Goal: Task Accomplishment & Management: Complete application form

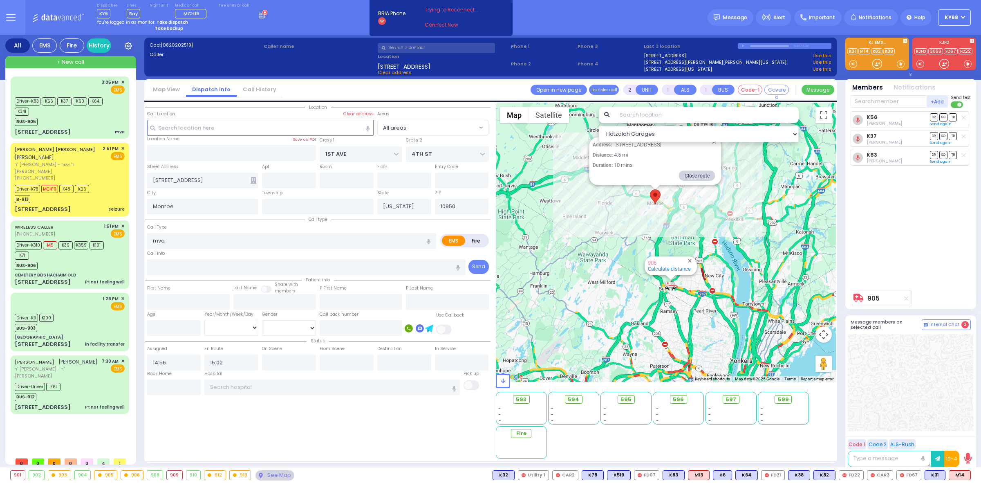
select select
click at [329, 8] on div "Dispatcher KY6 shift has started. Are you ? Lines Bay Bay" at bounding box center [490, 17] width 981 height 35
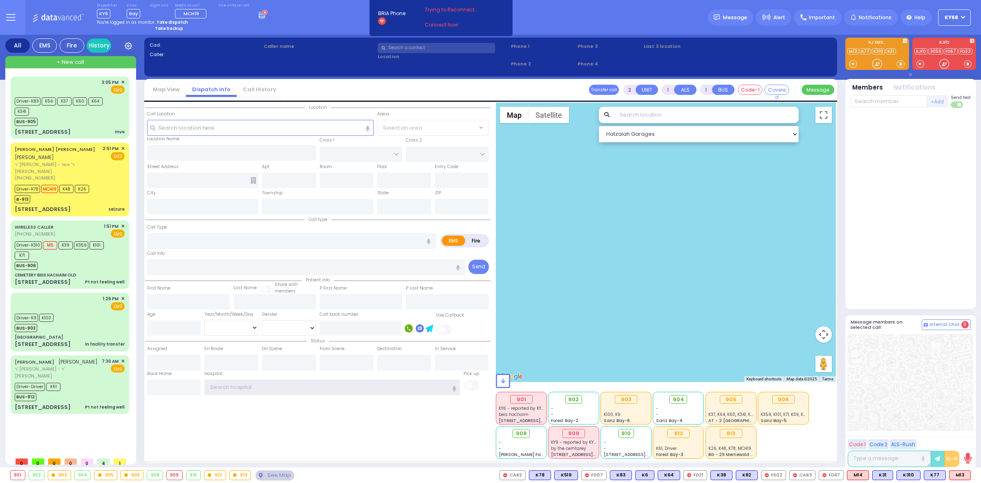
type input "ky68"
click at [545, 13] on div "Dispatcher KY6 shift has started. Are you ? [GEOGRAPHIC_DATA]" at bounding box center [490, 17] width 981 height 35
click at [519, 15] on div "Dispatcher KY6 shift has started. Are you ? Lines Bay Bay" at bounding box center [490, 17] width 981 height 35
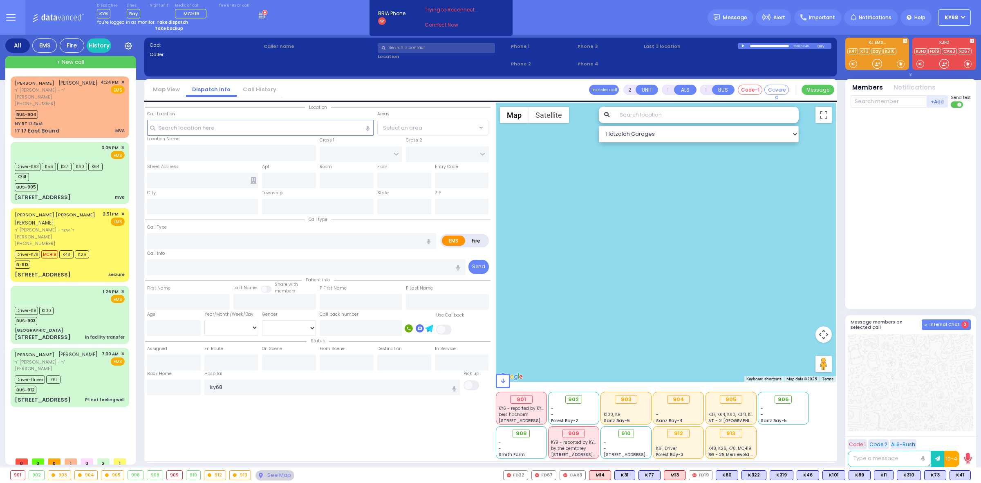
click at [941, 325] on span "Internal Chat" at bounding box center [945, 325] width 30 height 6
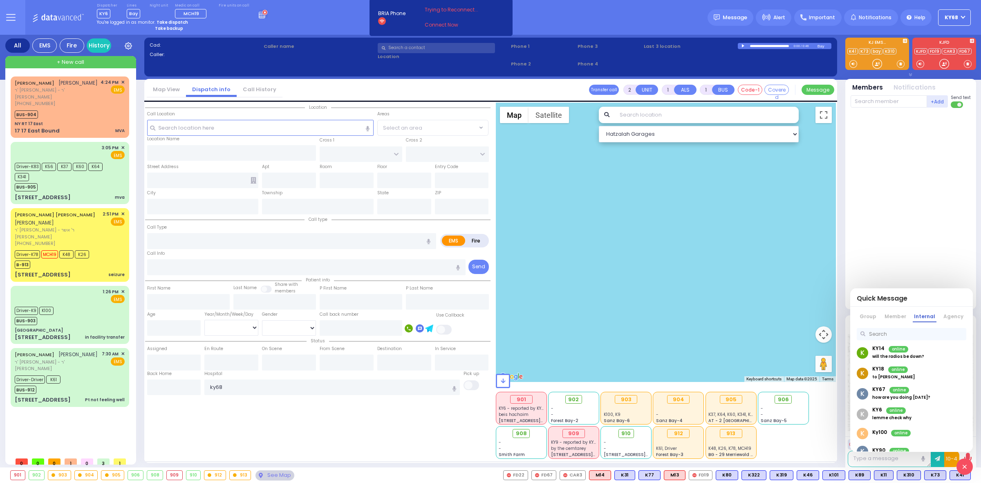
scroll to position [51, 0]
click at [903, 418] on span "offline" at bounding box center [900, 416] width 20 height 7
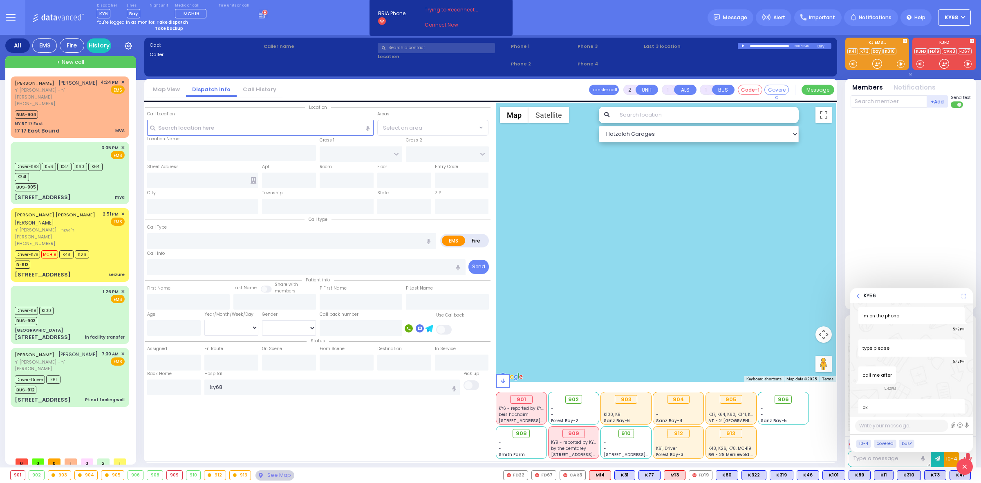
scroll to position [592, 0]
type textarea "as per Hbase its 122"
type textarea "exit 122"
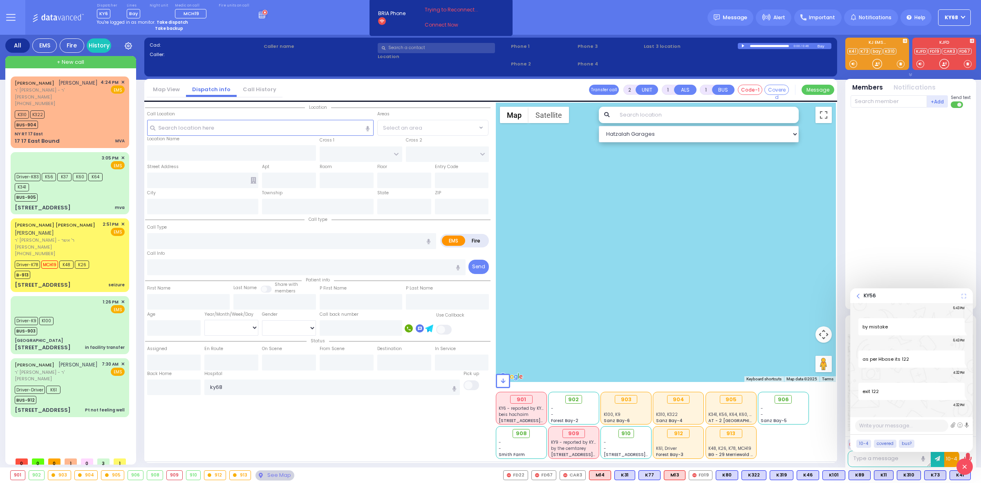
click at [883, 201] on div at bounding box center [911, 208] width 120 height 195
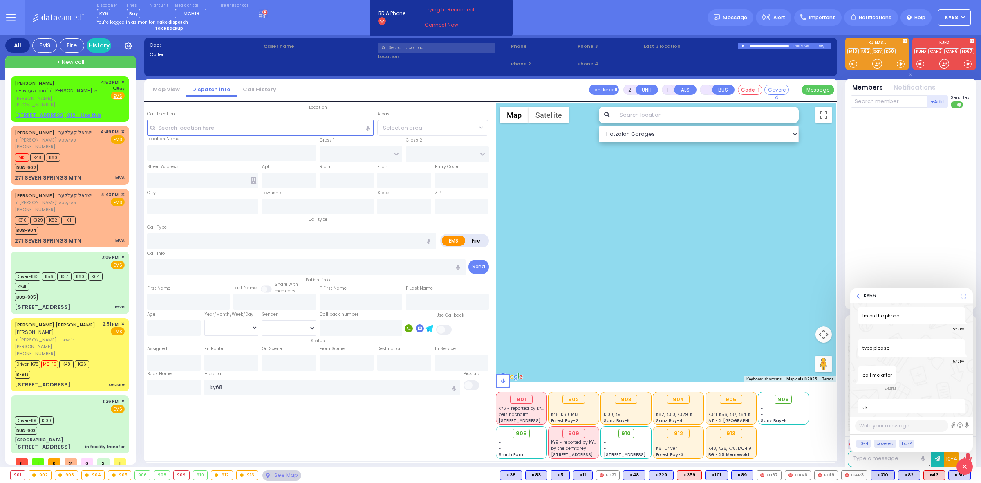
scroll to position [657, 0]
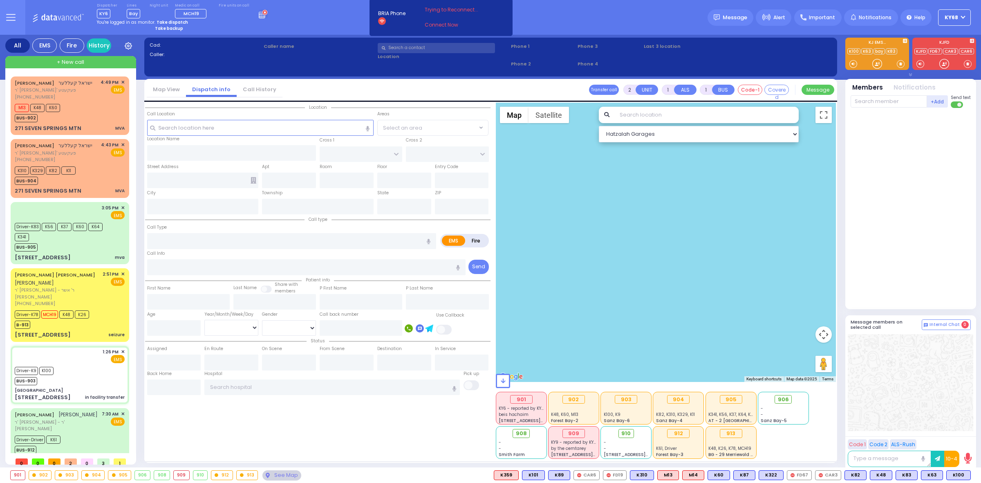
type input "6"
select select
type input "in facility transfer"
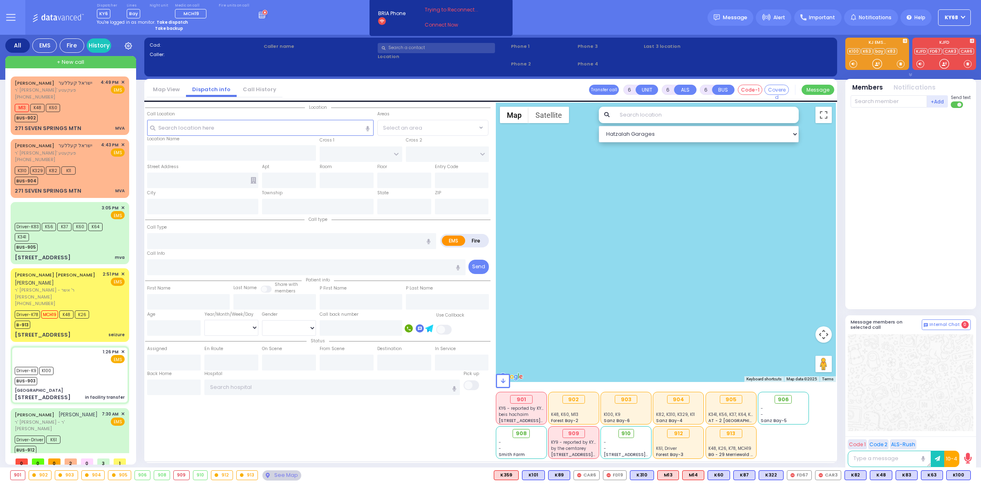
radio input "true"
type input "Roise"
type input "Kestenbaum"
type input "37"
select select "Year"
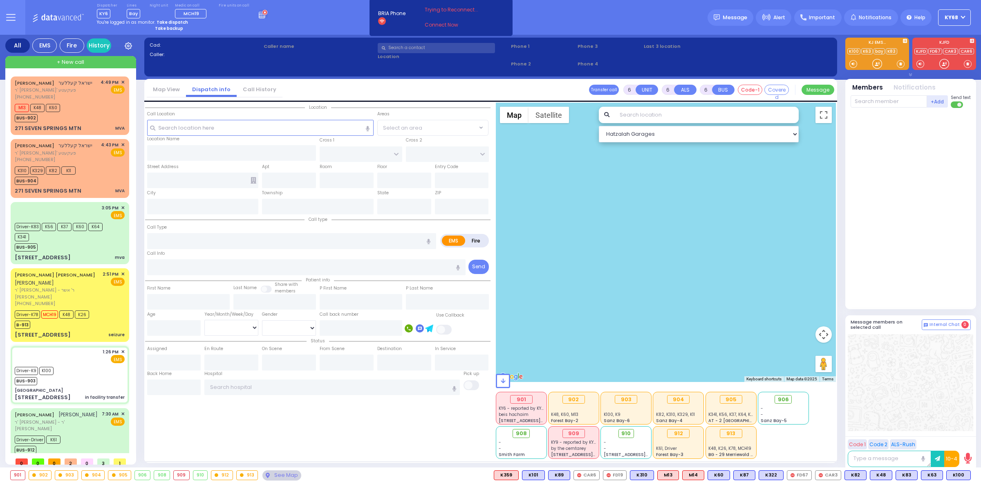
select select "[DEMOGRAPHIC_DATA]"
type input "13:26"
type input "13:28"
type input "14:03"
type input "14:15"
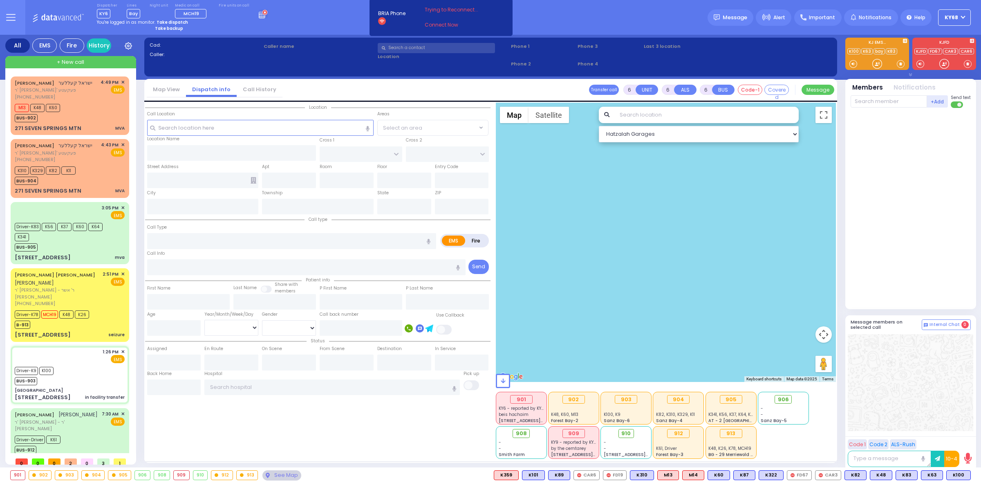
type input "15:26"
type input "17:04"
type input "Columbia University Irving Mdiecal Center"
select select "Hatzalah Garages"
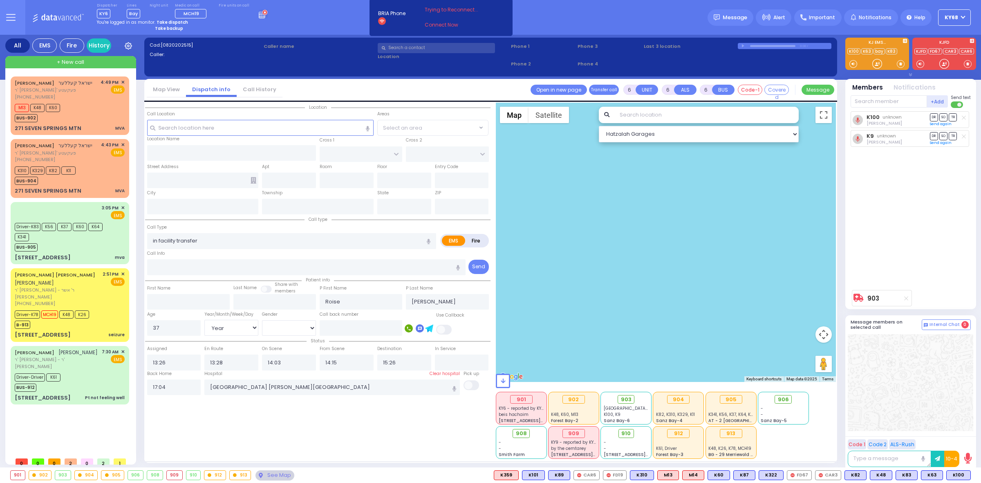
type input "Orange Regional Medical Center"
type input "GOLF LINKS RD"
type input "EAST MAIN ST"
type input "707 E Main St"
type input "Middletown"
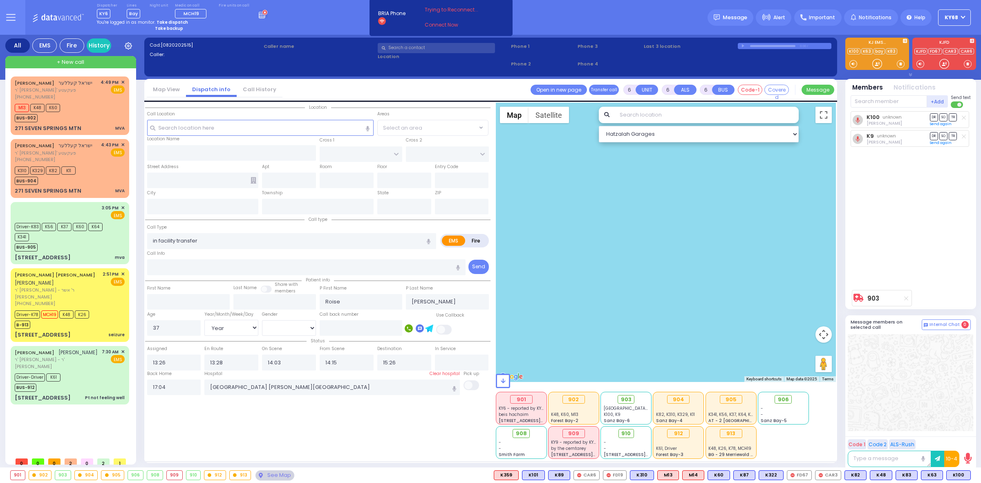
type input "[US_STATE]"
type input "10940"
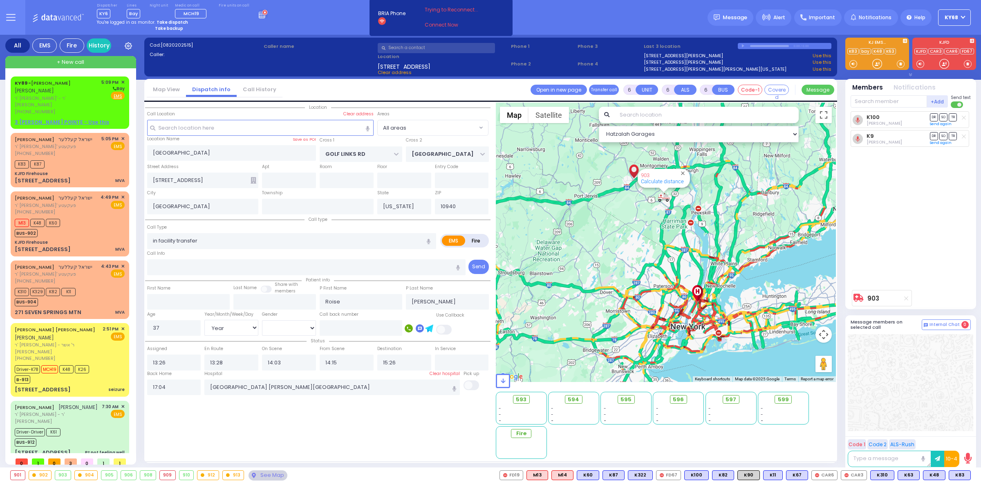
click at [178, 29] on strong "Take backup" at bounding box center [169, 28] width 28 height 6
select select "12"
click at [159, 71] on div "Set" at bounding box center [162, 72] width 61 height 14
click at [289, 20] on div "Dispatcher KY6 shift has started. Are you ? Lines Bay" at bounding box center [490, 17] width 981 height 35
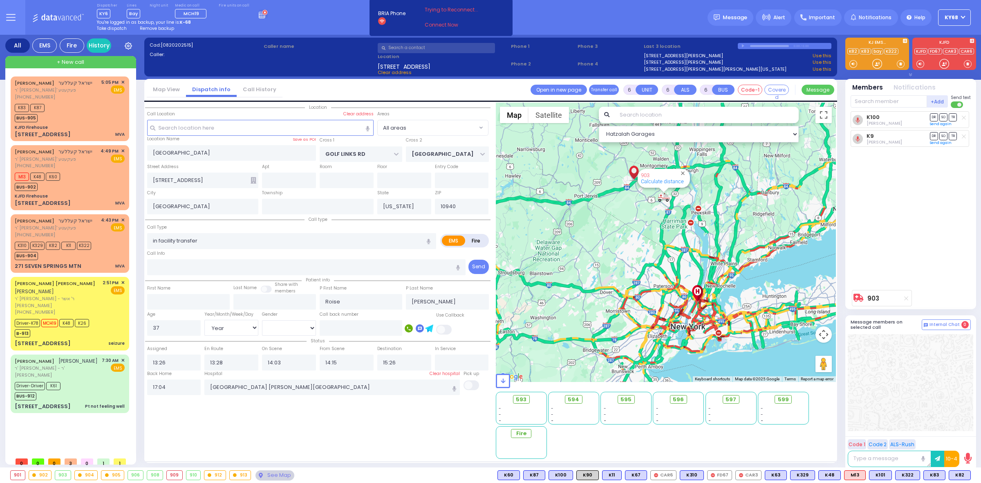
click at [168, 31] on span "Remove backup" at bounding box center [157, 28] width 34 height 6
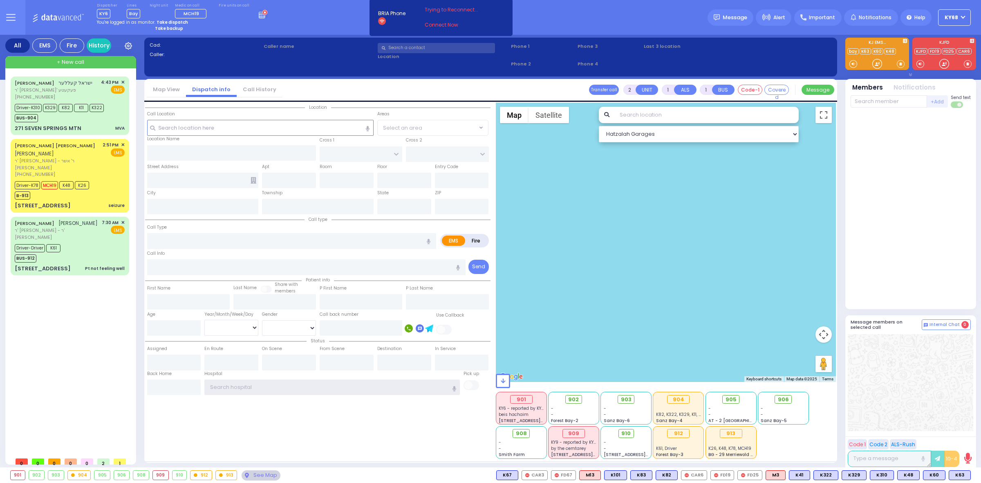
type input "ky68"
click at [600, 4] on div "Dispatcher KY6 shift has started. Are you ? Lines Bay Bay" at bounding box center [490, 17] width 981 height 35
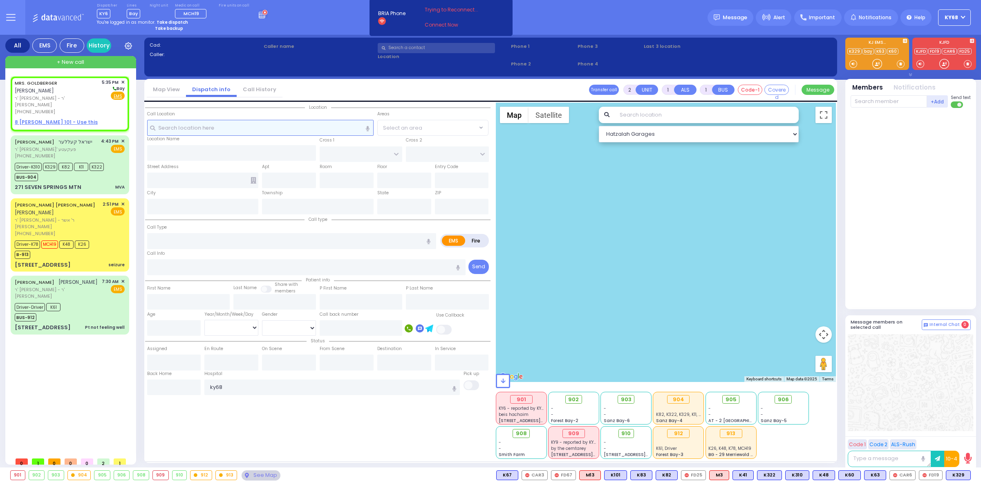
select select
radio input "true"
type input "MRS."
type input "[PERSON_NAME]"
select select
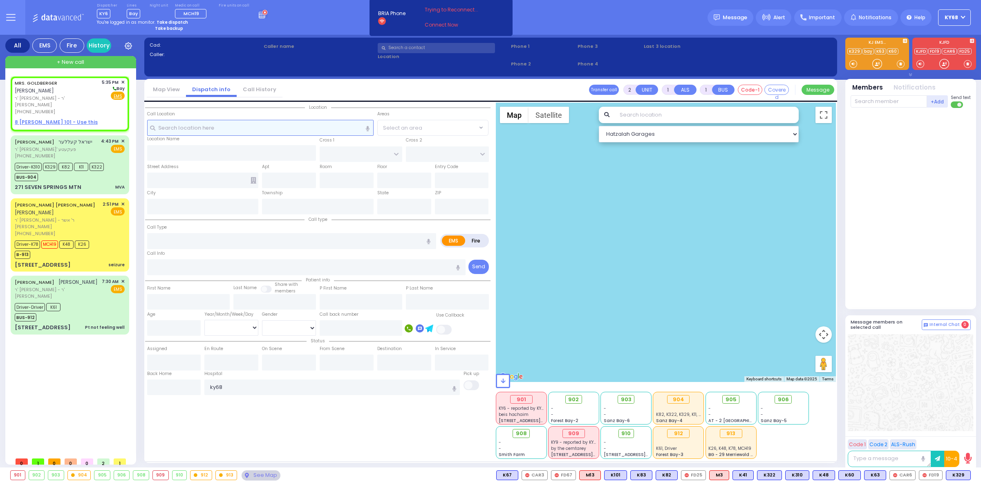
type input "17:35"
select select "Hatzalah Garages"
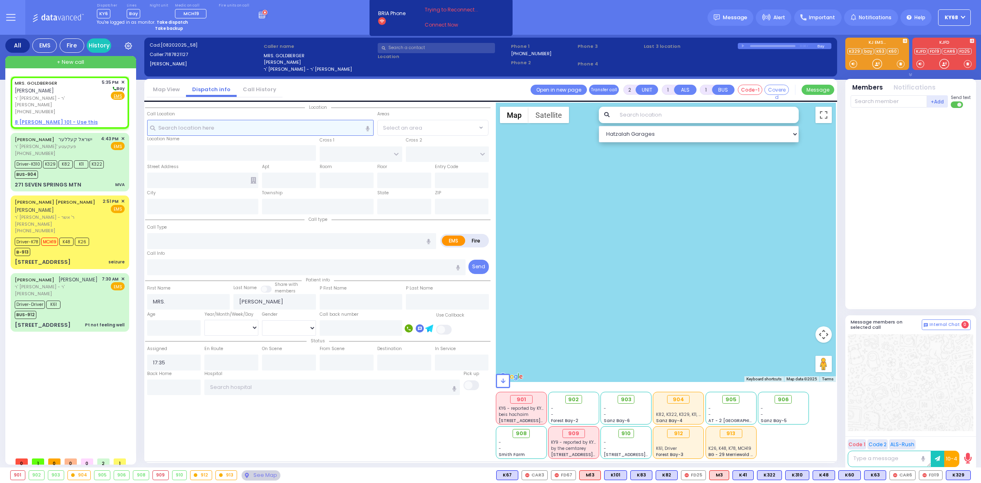
select select
radio input "true"
select select
select select "Hatzalah Garages"
select select
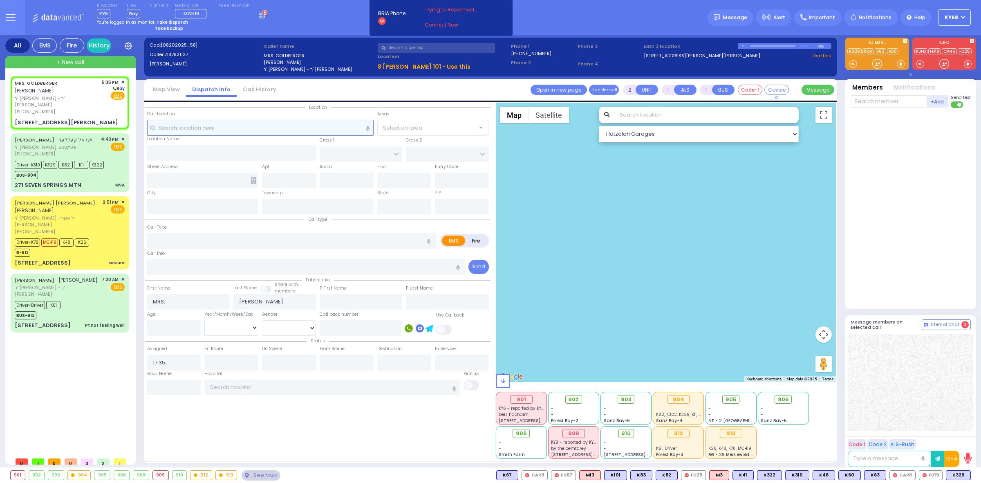
radio input "true"
select select
select select "Hatzalah Garages"
type input "CARTER LN"
type input "[PERSON_NAME] DR"
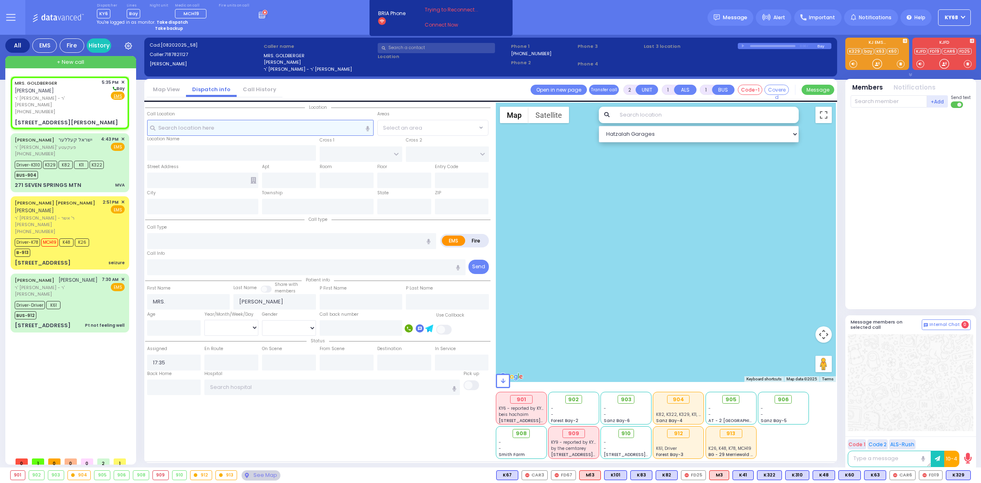
type input "[STREET_ADDRESS][PERSON_NAME]"
type input "101"
type input "Monroe"
type input "[US_STATE]"
type input "10950"
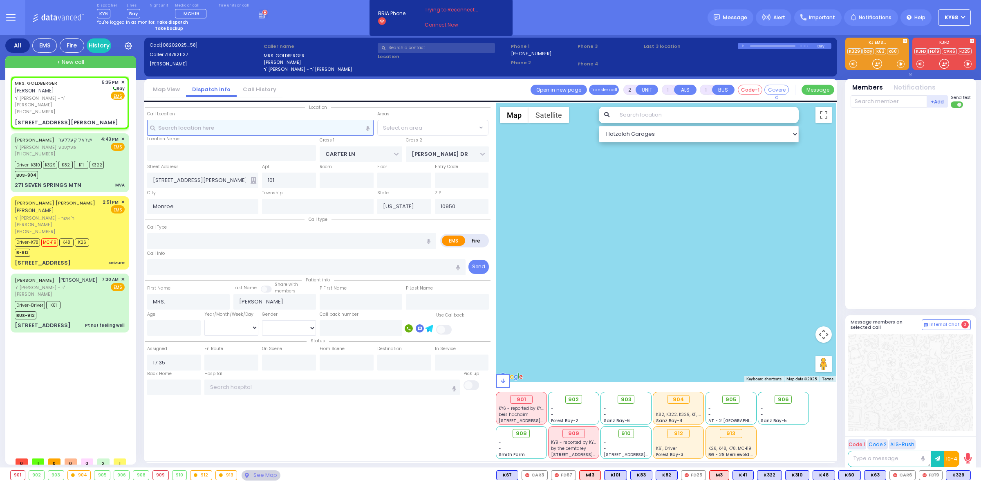
select select "SECTION 2"
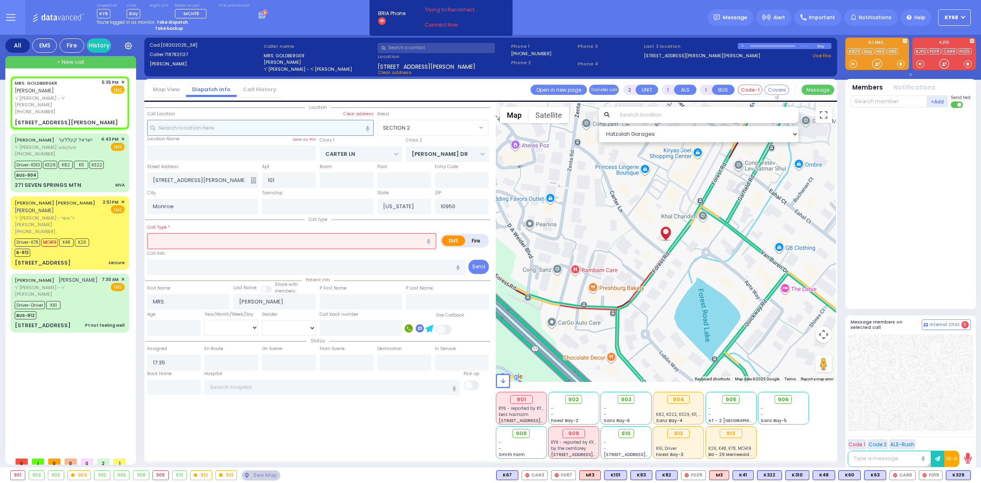
select select
radio input "true"
select select
select select "Hatzalah Garages"
select select "SECTION 2"
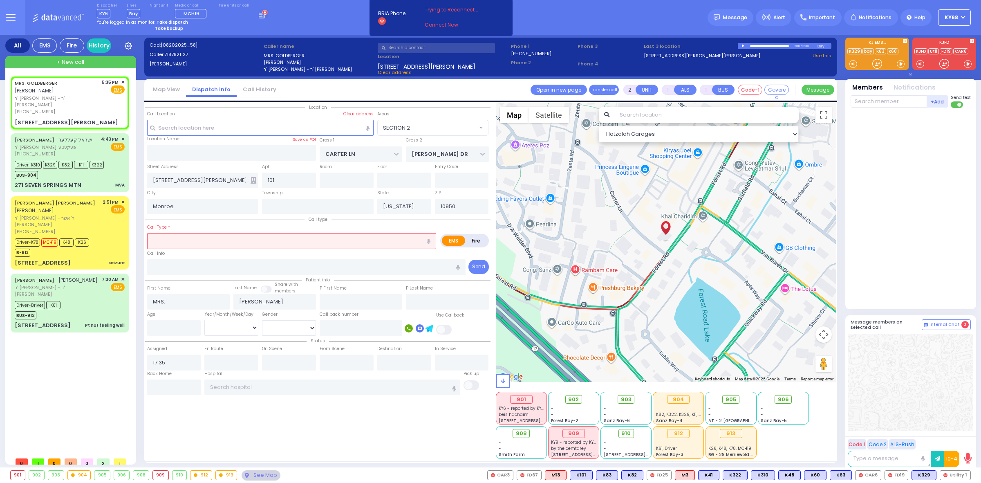
click at [292, 5] on div "Dispatcher KY6 shift has started. Are you ? Lines Bay Bay" at bounding box center [490, 17] width 981 height 35
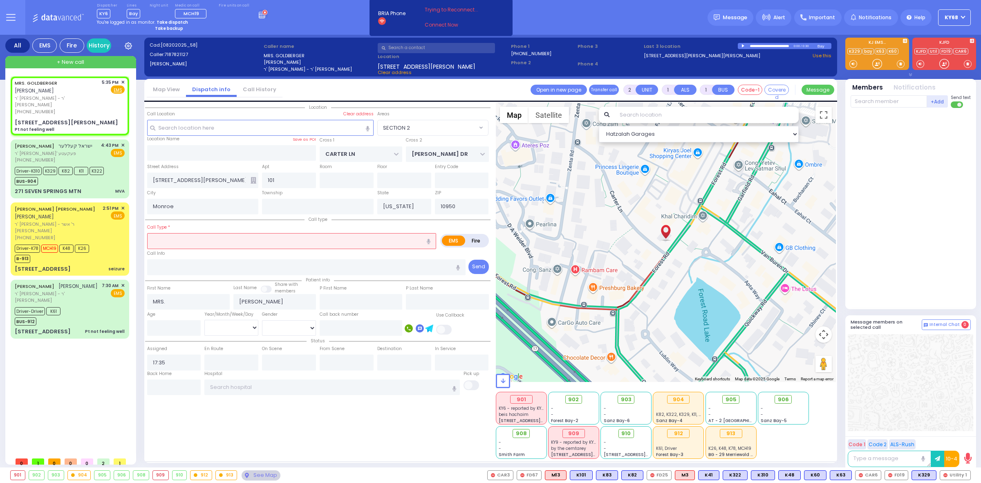
type input "1"
type input "0"
select select
type input "Pt not feeling well"
radio input "true"
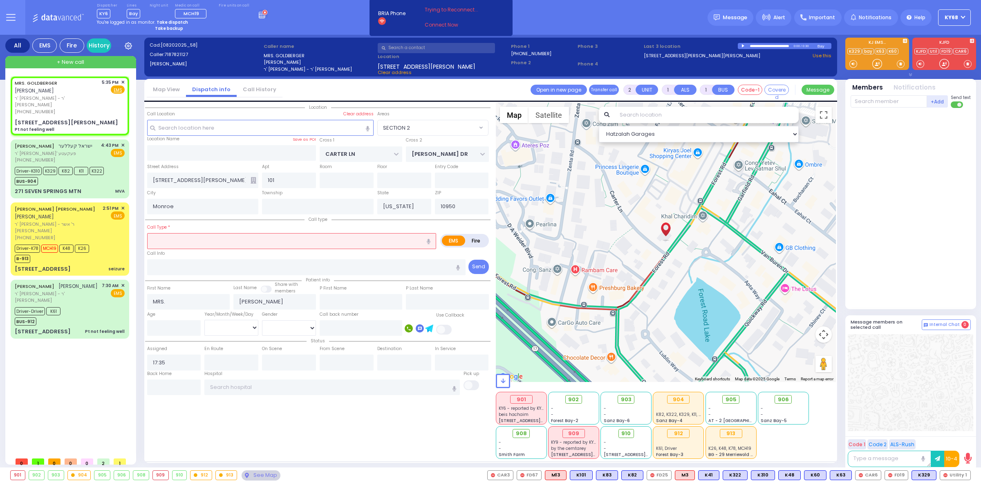
select select
select select "Hatzalah Garages"
select select "SECTION 2"
click at [743, 45] on div at bounding box center [744, 46] width 4 height 4
click at [251, 88] on link "Call History" at bounding box center [260, 89] width 46 height 8
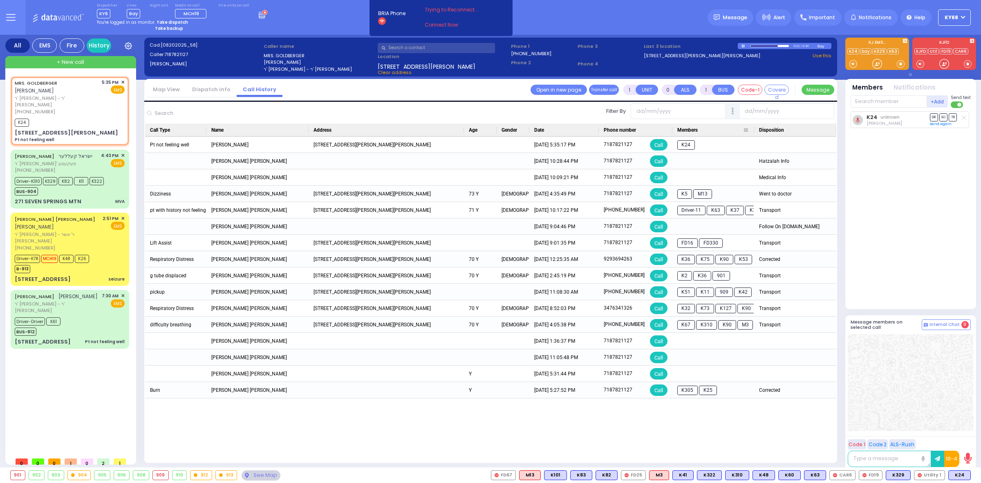
radio input "true"
select select
select select "Hatzalah Garages"
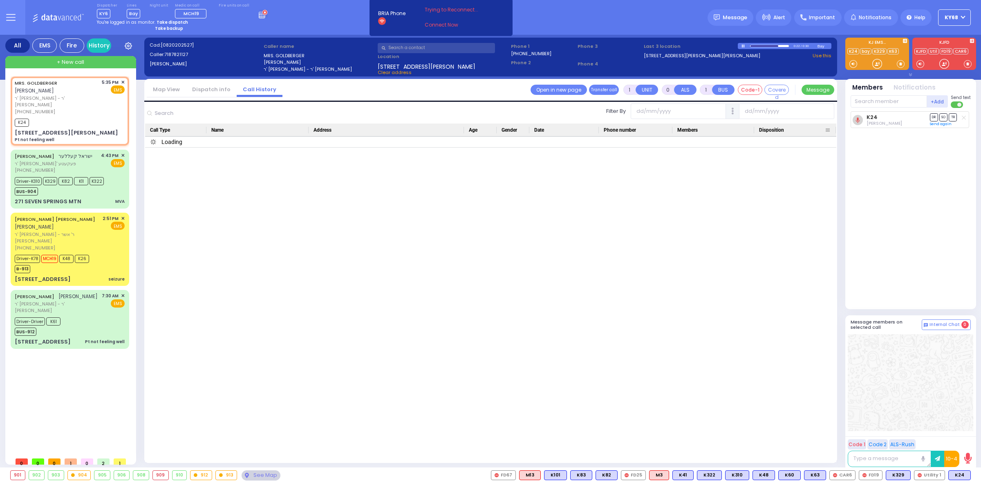
select select "SECTION 2"
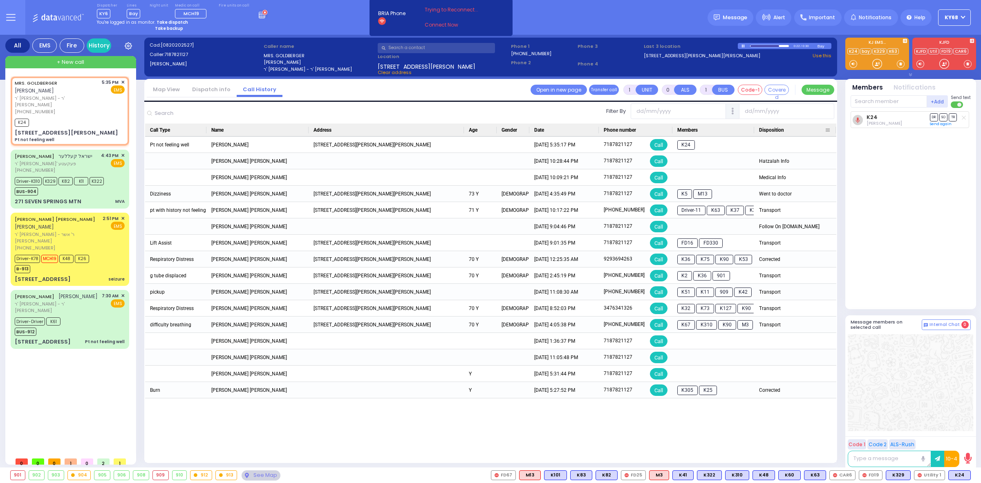
drag, startPoint x: 751, startPoint y: 129, endPoint x: 767, endPoint y: 131, distance: 15.6
click at [767, 131] on div "Call Type Name Address Age Date" at bounding box center [762, 130] width 1235 height 13
select select "SECTION 2"
click at [214, 92] on link "Dispatch info" at bounding box center [211, 89] width 51 height 8
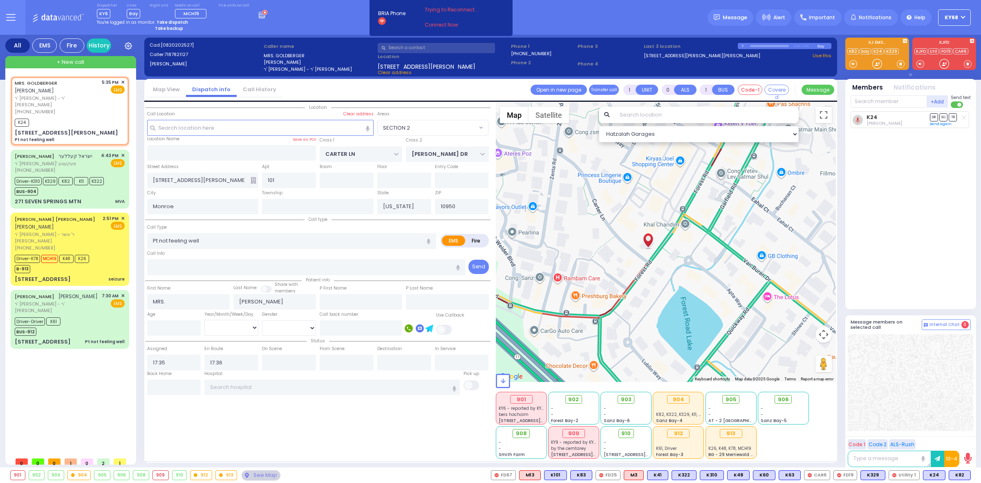
click at [600, 27] on div "Dispatcher KY6 shift has started. Are you ? Lines Bay Bay" at bounding box center [490, 17] width 981 height 35
select select
radio input "true"
select select
select select "Hatzalah Garages"
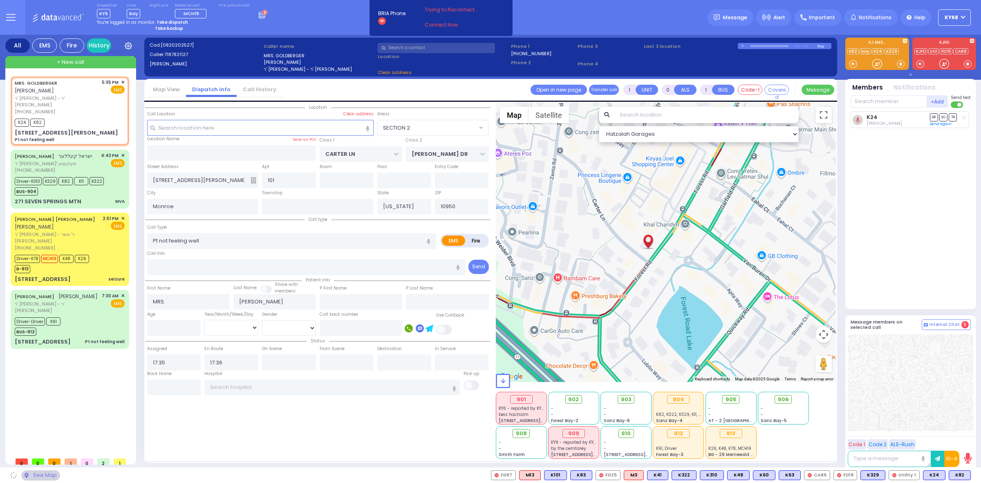
select select "SECTION 2"
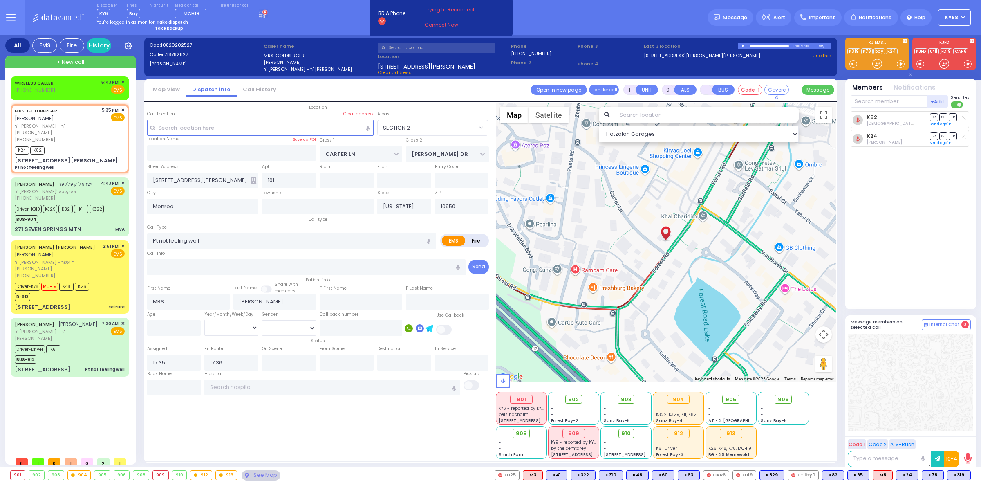
click at [172, 27] on strong "Take backup" at bounding box center [169, 28] width 28 height 6
select select "12"
click at [183, 70] on div "Set" at bounding box center [162, 72] width 61 height 14
click at [328, 21] on div "Dispatcher KY6 shift has started. Are you ? Lines Bay" at bounding box center [490, 17] width 981 height 35
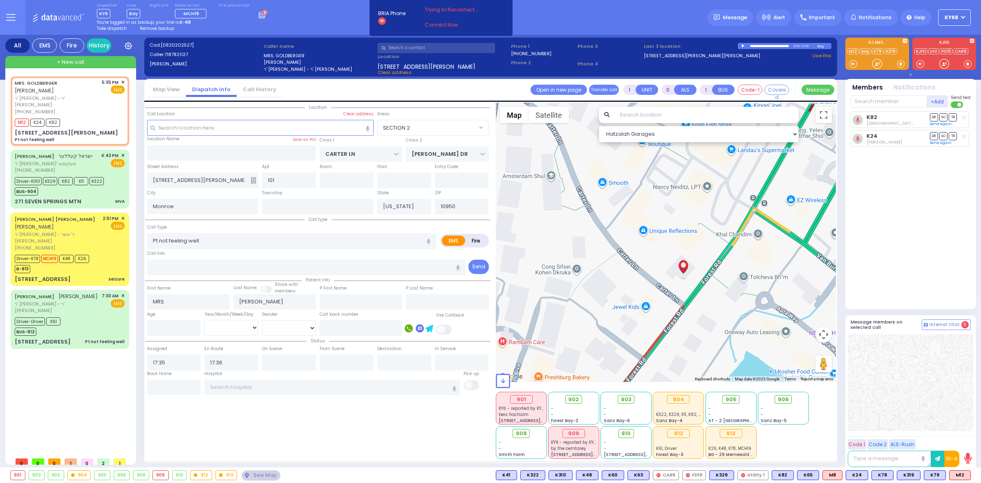
select select
radio input "true"
select select
select select "Hatzalah Garages"
select select "SECTION 2"
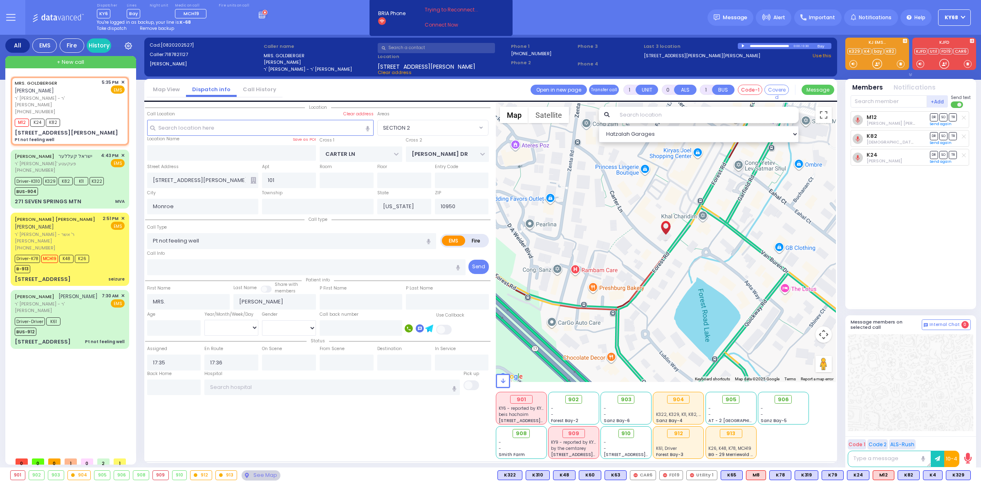
click at [305, 27] on div "Dispatcher KY6 shift has started. Are you ? Lines Bay" at bounding box center [490, 17] width 981 height 35
select select
radio input "true"
select select
select select "SECTION 2"
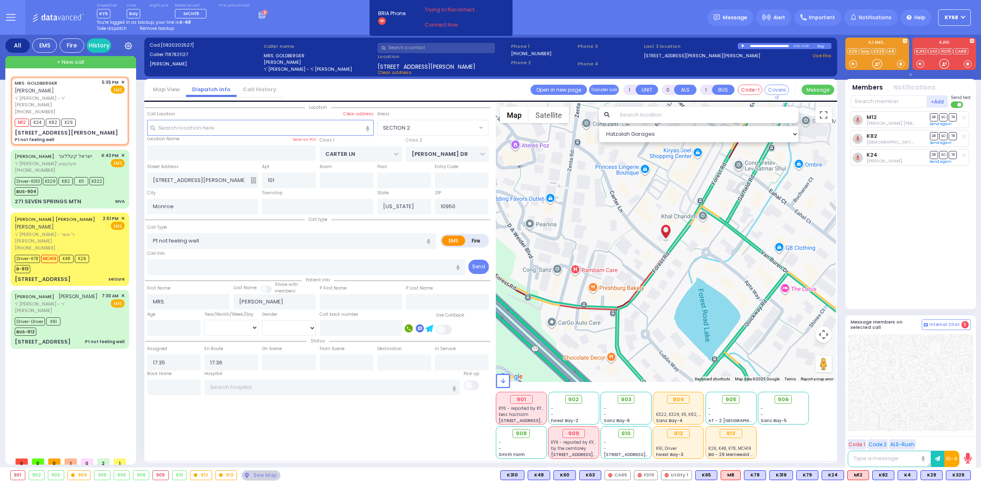
select select "Hatzalah Garages"
select select
radio input "true"
select select
select select "SECTION 2"
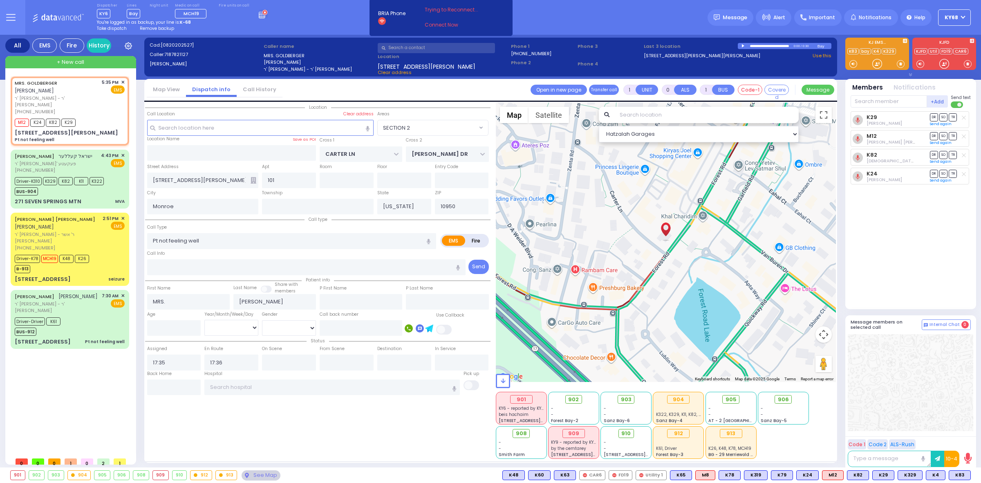
select select "Hatzalah Garages"
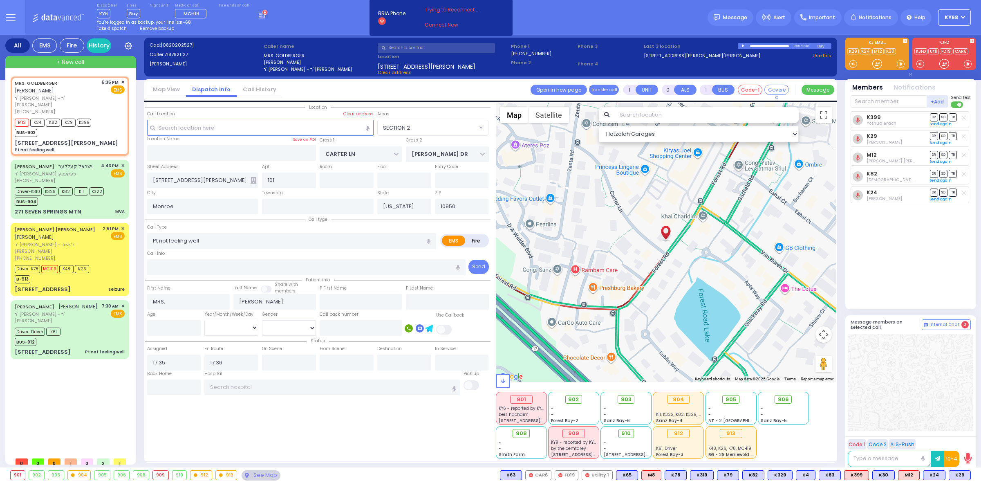
select select
radio input "true"
select select
select select "Hatzalah Garages"
select select "SECTION 2"
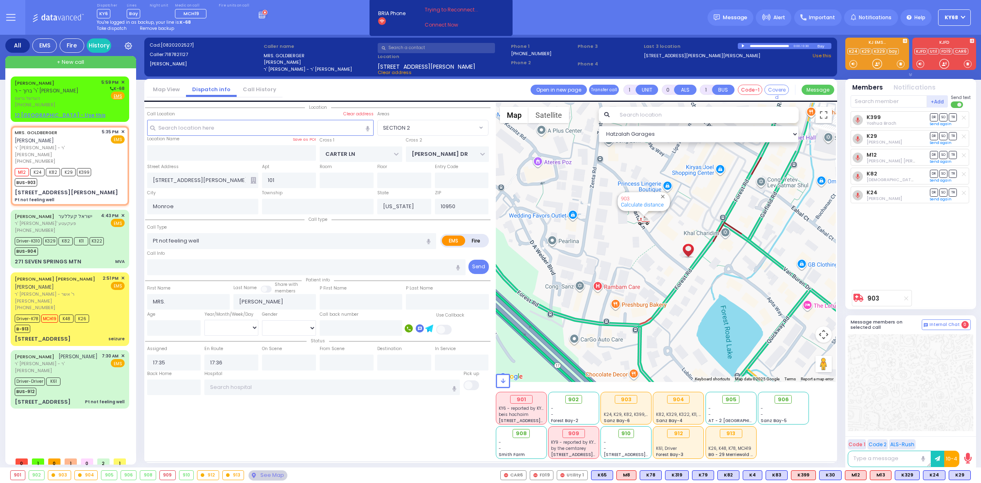
select select "SECTION 2"
select select
click at [155, 29] on span "Remove backup" at bounding box center [157, 28] width 34 height 6
click at [40, 95] on span "הערשל גראס" at bounding box center [57, 98] width 84 height 7
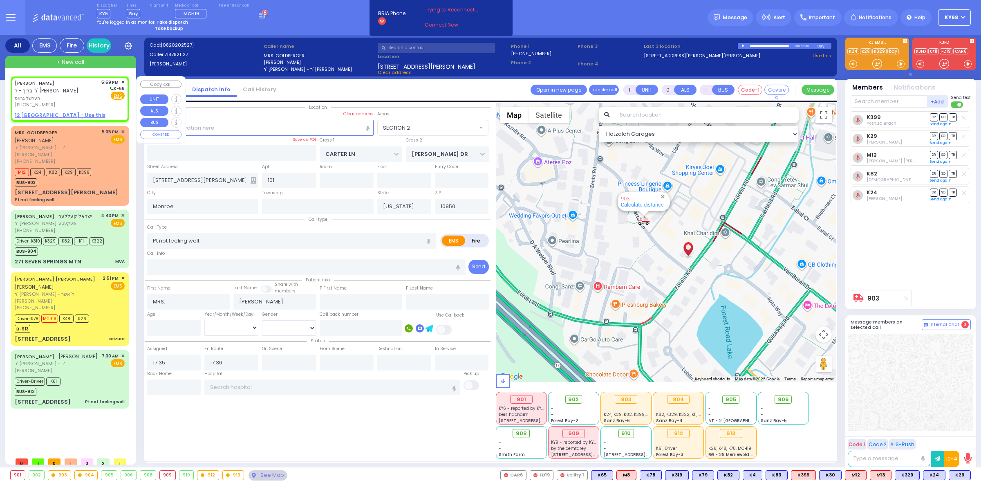
type input "2"
type input "1"
select select
radio input "true"
type input "HERSHEL"
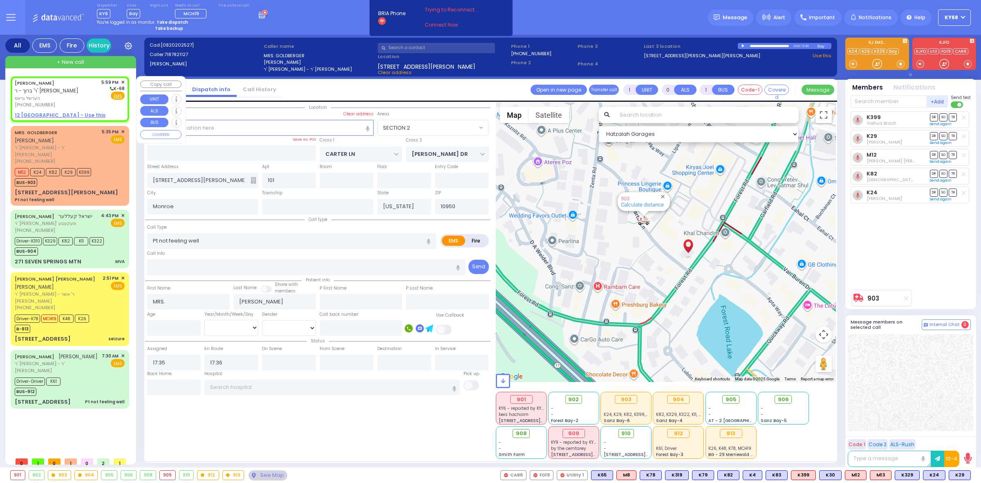
type input "GROSS"
select select
type input "17:59"
select select "Hatzalah Garages"
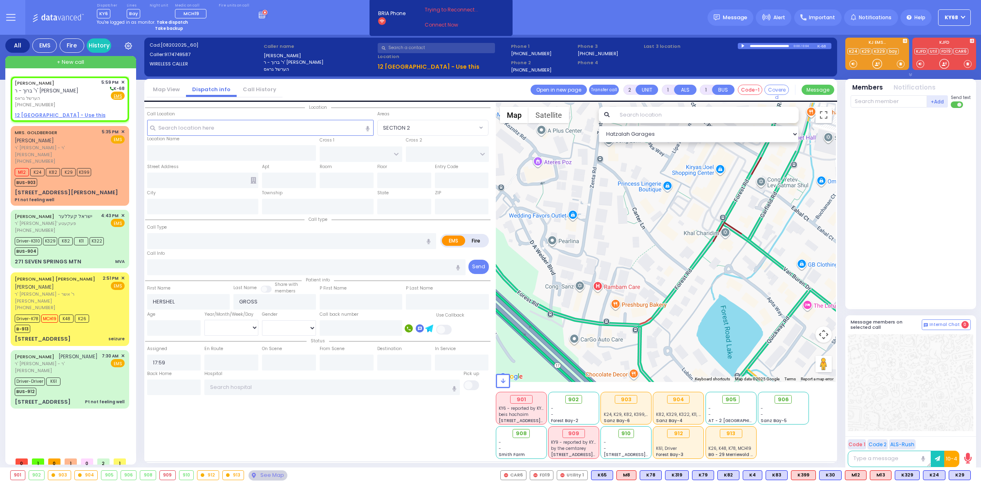
click at [743, 46] on div at bounding box center [744, 46] width 4 height 4
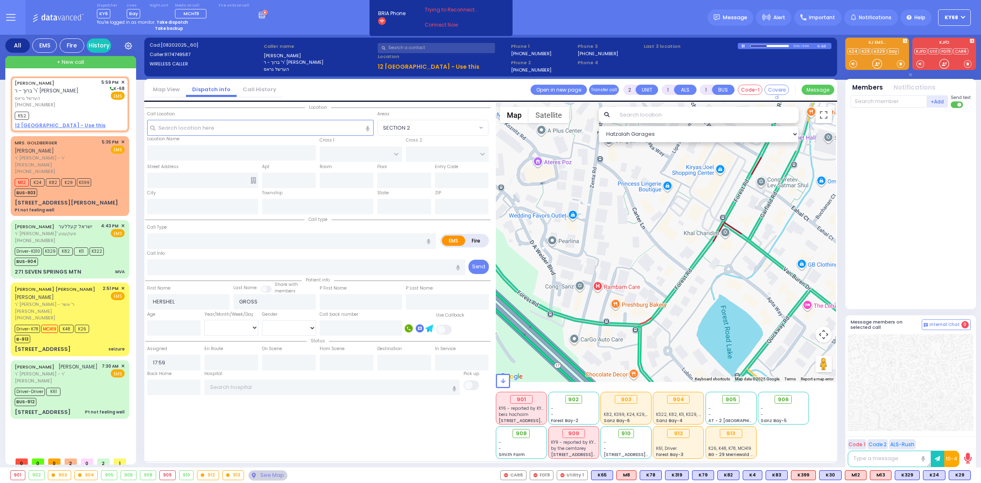
select select
radio input "true"
select select
type input "17:59"
select select "Hatzalah Garages"
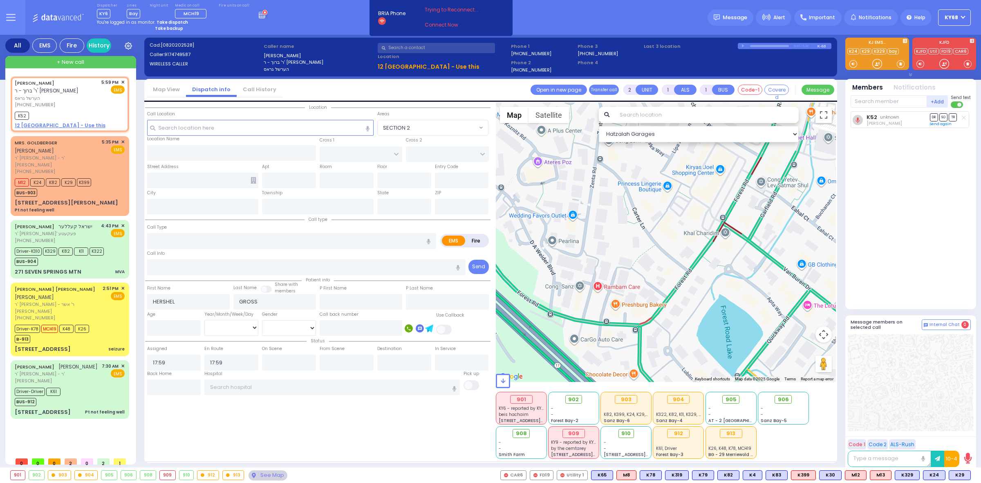
select select
radio input "true"
select select
select select "Hatzalah Garages"
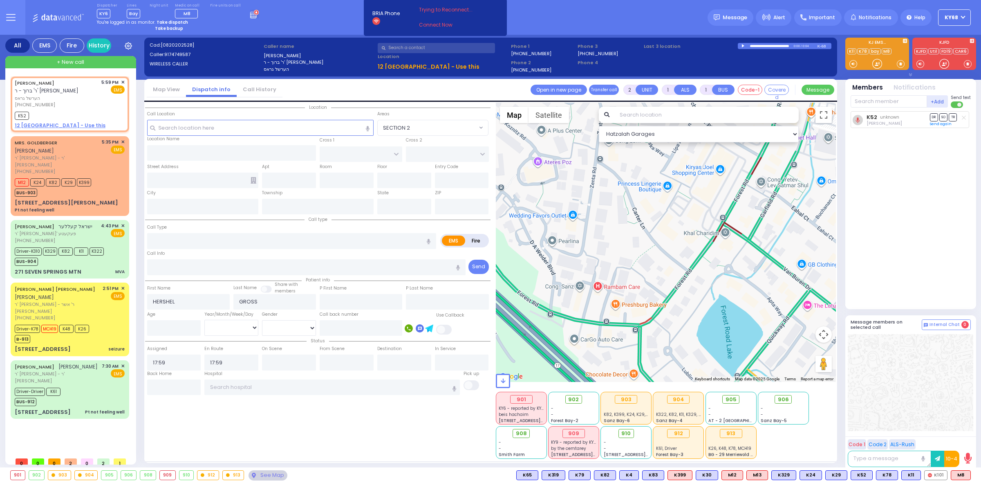
select select
radio input "true"
select select
select select "Hatzalah Garages"
